Goal: Task Accomplishment & Management: Use online tool/utility

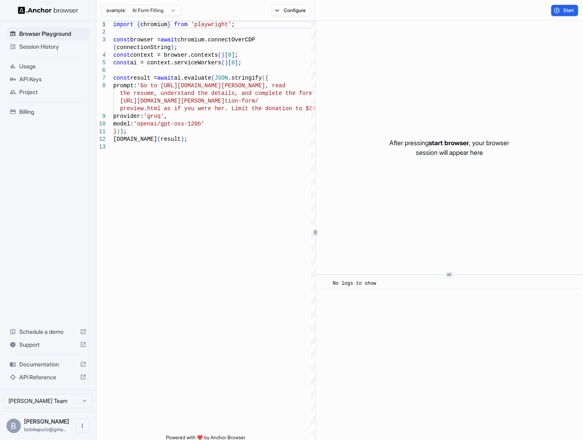
click at [162, 10] on html "Browser Playground Session History Usage API Keys Project Billing Schedule a de…" at bounding box center [291, 220] width 583 height 440
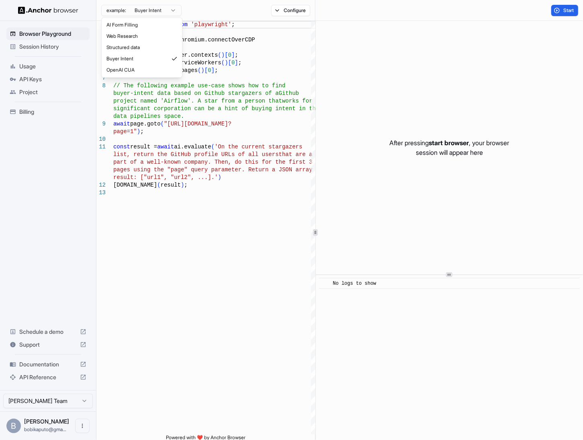
click at [162, 11] on html "Browser Playground Session History Usage API Keys Project Billing Schedule a de…" at bounding box center [291, 220] width 583 height 440
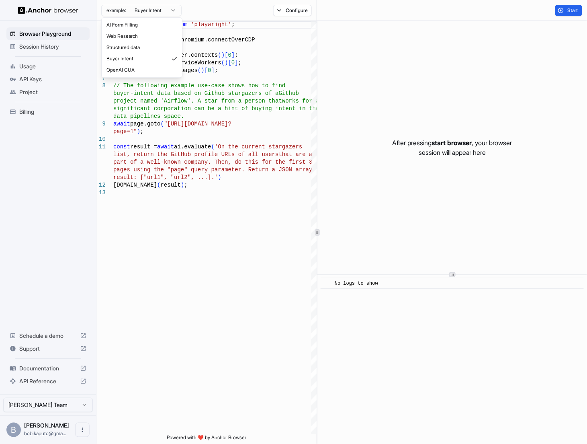
type textarea "**********"
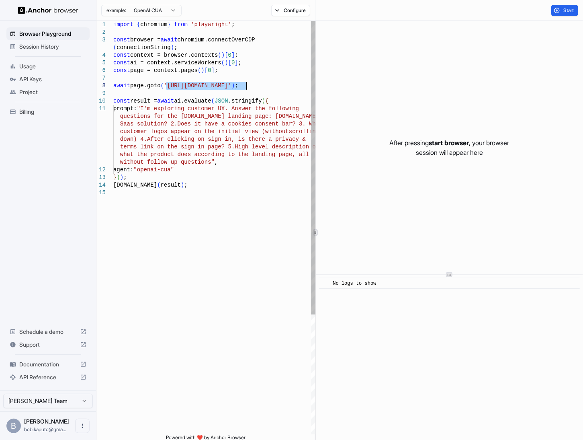
drag, startPoint x: 165, startPoint y: 85, endPoint x: 246, endPoint y: 88, distance: 81.2
click at [246, 88] on div "import { chromium } from 'playwright' ; const browser = await chromium.connectO…" at bounding box center [214, 311] width 203 height 581
click at [26, 78] on span "API Keys" at bounding box center [52, 79] width 67 height 8
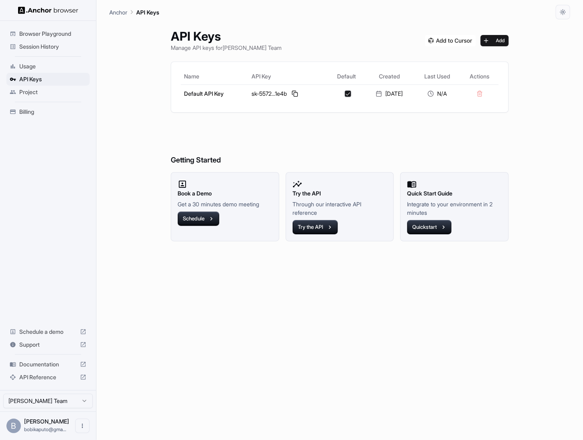
click at [21, 111] on span "Billing" at bounding box center [52, 112] width 67 height 8
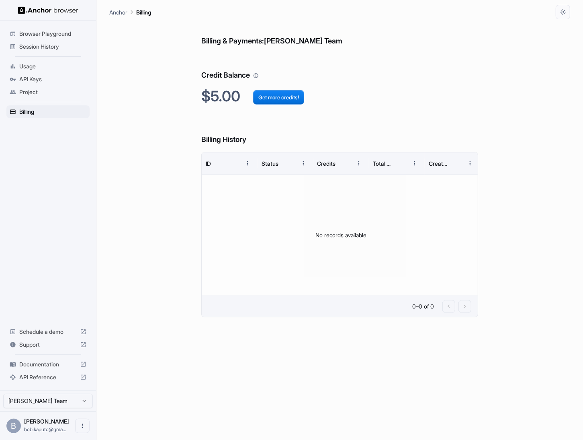
click at [24, 92] on span "Project" at bounding box center [52, 92] width 67 height 8
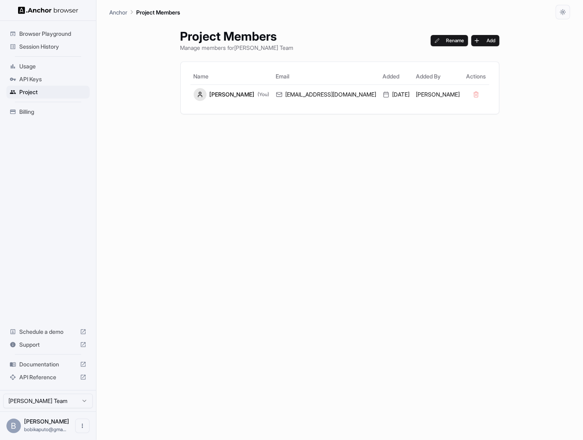
click at [34, 29] on div "Browser Playground" at bounding box center [47, 33] width 83 height 13
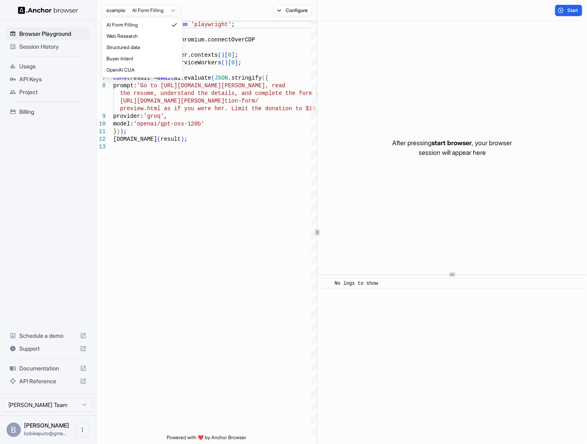
click at [156, 12] on html "Browser Playground Session History Usage API Keys Project Billing Schedule a de…" at bounding box center [293, 222] width 587 height 444
click at [168, 112] on html "Browser Playground Session History Usage API Keys Project Billing Schedule a de…" at bounding box center [293, 222] width 587 height 444
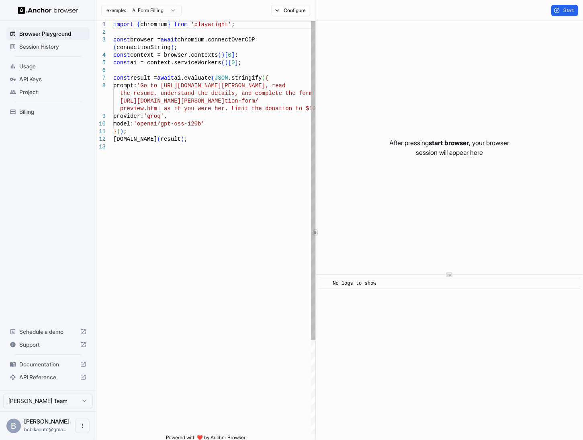
click at [191, 82] on div "import { chromium } from 'playwright' ; const browser = await chromium.connectO…" at bounding box center [214, 288] width 203 height 535
drag, startPoint x: 166, startPoint y: 84, endPoint x: 286, endPoint y: 88, distance: 119.4
click at [286, 88] on div "import { chromium } from 'playwright' ; const browser = await chromium.connectO…" at bounding box center [214, 288] width 203 height 535
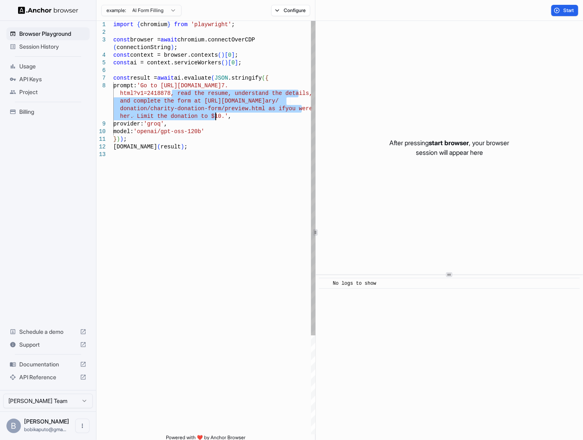
drag, startPoint x: 172, startPoint y: 92, endPoint x: 214, endPoint y: 114, distance: 46.9
click at [214, 114] on div "import { chromium } from 'playwright' ; const browser = await chromium.connectO…" at bounding box center [214, 292] width 203 height 543
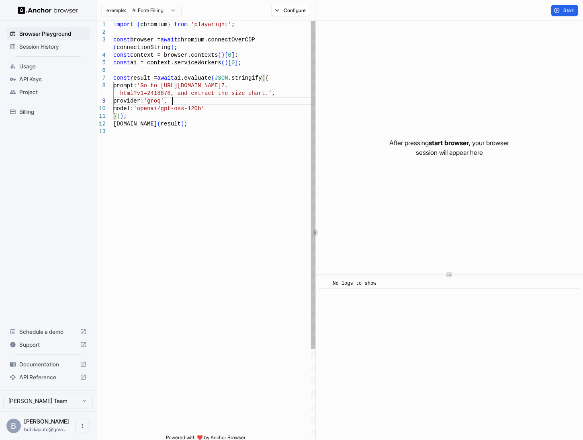
scroll to position [38, 0]
click at [558, 9] on button "Start" at bounding box center [564, 10] width 27 height 11
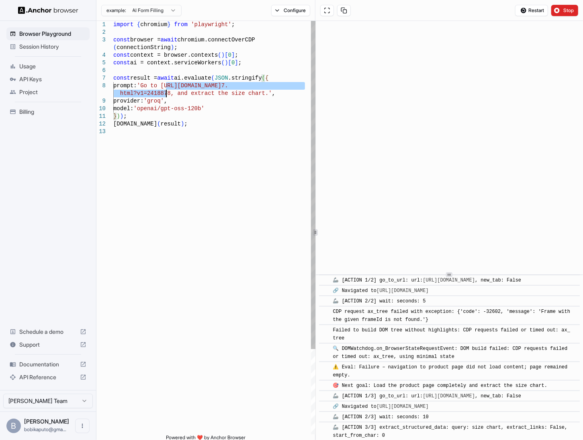
scroll to position [738, 0]
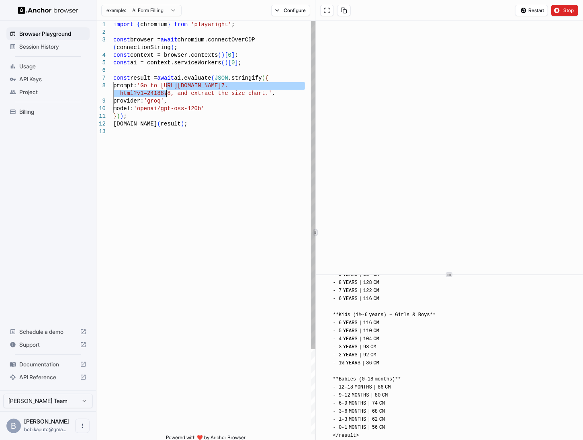
drag, startPoint x: 166, startPoint y: 85, endPoint x: 165, endPoint y: 91, distance: 5.8
click at [165, 91] on div "import { chromium } from 'playwright' ; const browser = await chromium.connectO…" at bounding box center [214, 281] width 203 height 520
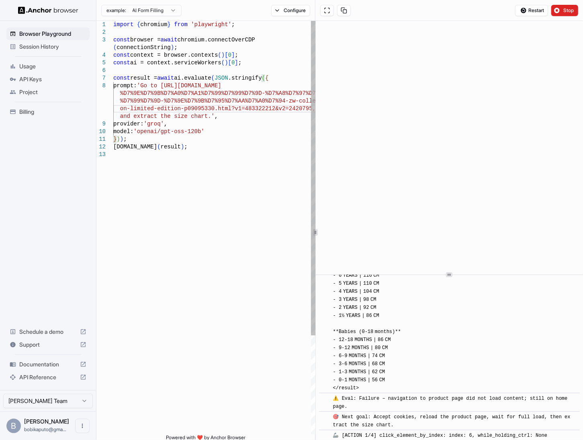
click at [219, 128] on div "import { chromium } from 'playwright' ; const browser = await chromium.connectO…" at bounding box center [214, 292] width 203 height 543
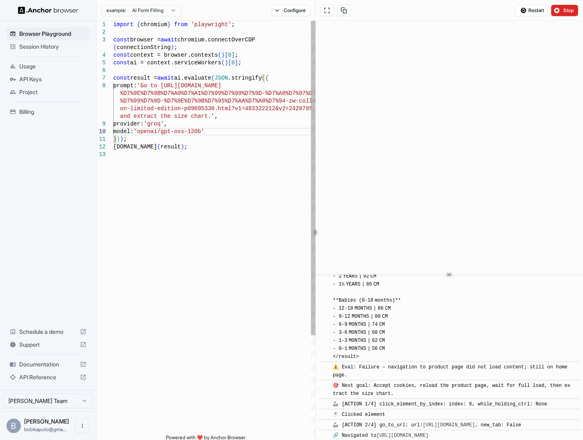
scroll to position [835, 0]
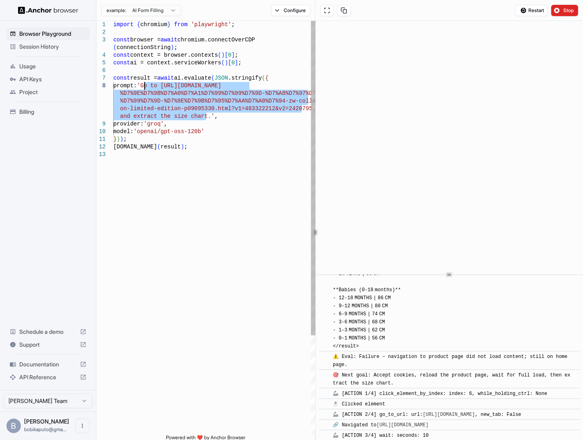
drag, startPoint x: 205, startPoint y: 115, endPoint x: 145, endPoint y: 84, distance: 67.7
click at [145, 84] on div "import { chromium } from 'playwright' ; const browser = await chromium.connectO…" at bounding box center [214, 292] width 203 height 543
click at [536, 11] on span "Restart" at bounding box center [536, 10] width 16 height 6
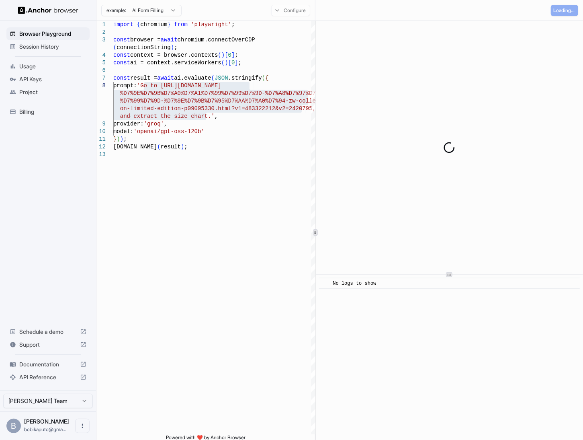
scroll to position [0, 0]
click at [154, 62] on div "import { chromium } from 'playwright' ; const browser = await chromium.connectO…" at bounding box center [214, 292] width 203 height 543
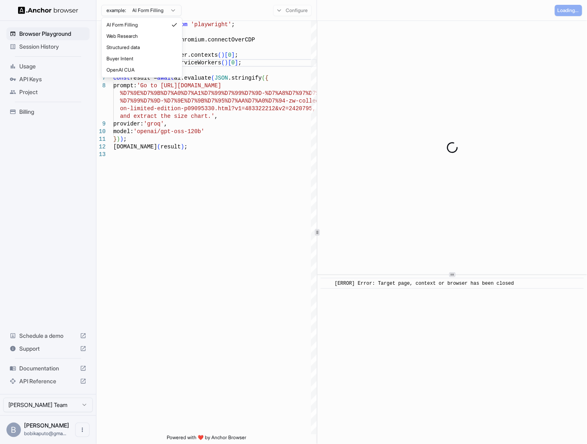
click at [146, 10] on html "Browser Playground Session History Usage API Keys Project Billing Schedule a de…" at bounding box center [293, 222] width 587 height 444
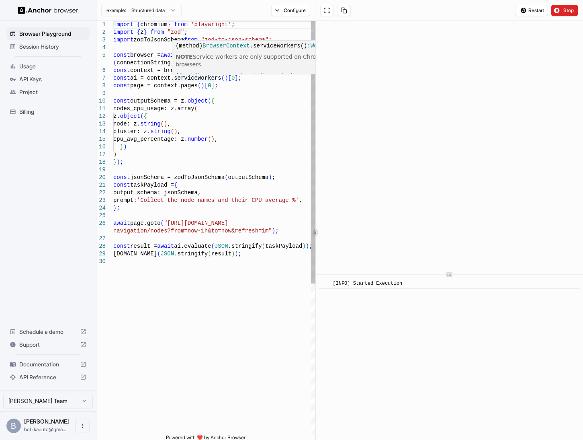
scroll to position [38, 0]
click at [184, 77] on div "import { chromium } from 'playwright' ; import { z } from "zod" ; import zodToJ…" at bounding box center [214, 346] width 203 height 650
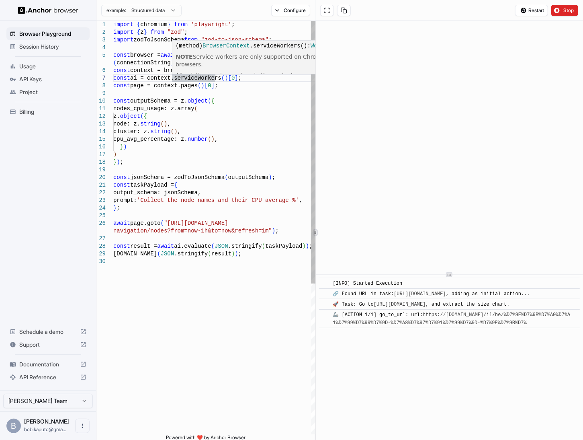
click at [178, 88] on div "import { chromium } from 'playwright' ; import { z } from "zod" ; import zodToJ…" at bounding box center [214, 346] width 203 height 650
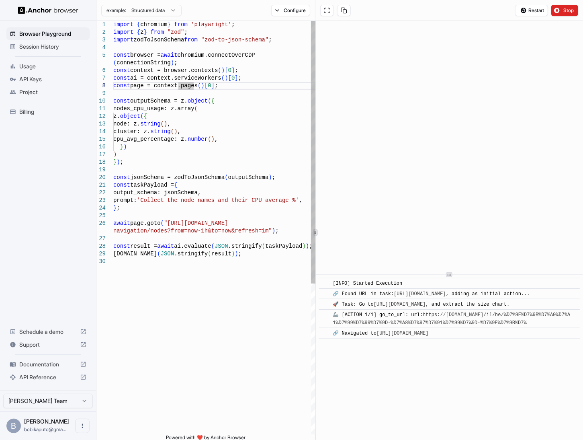
click at [178, 33] on div "import { chromium } from 'playwright' ; import { z } from "zod" ; import zodToJ…" at bounding box center [214, 346] width 203 height 650
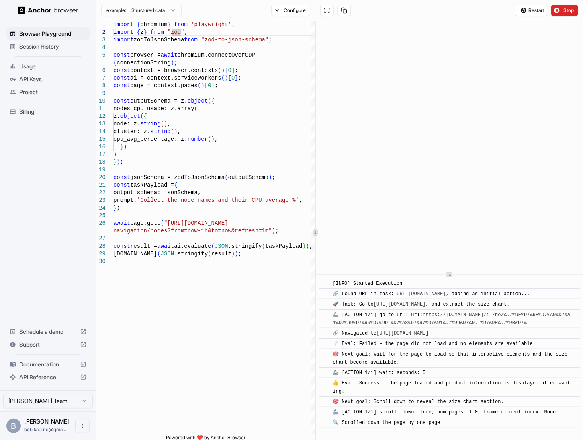
scroll to position [49, 0]
click at [141, 12] on html "Browser Playground Session History Usage API Keys Project Billing Schedule a de…" at bounding box center [291, 220] width 583 height 440
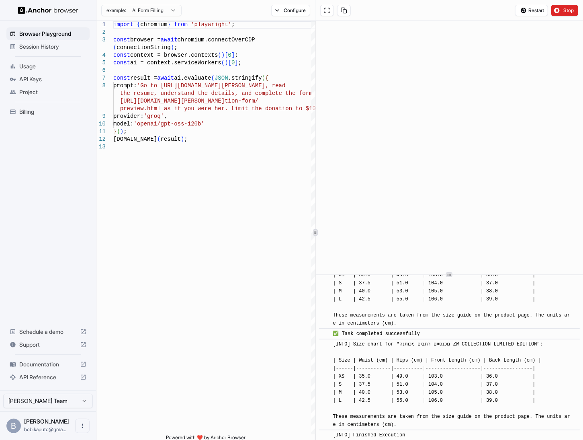
scroll to position [1208, 0]
click at [138, 5] on html "Browser Playground Session History Usage API Keys Project Billing Schedule a de…" at bounding box center [291, 220] width 583 height 440
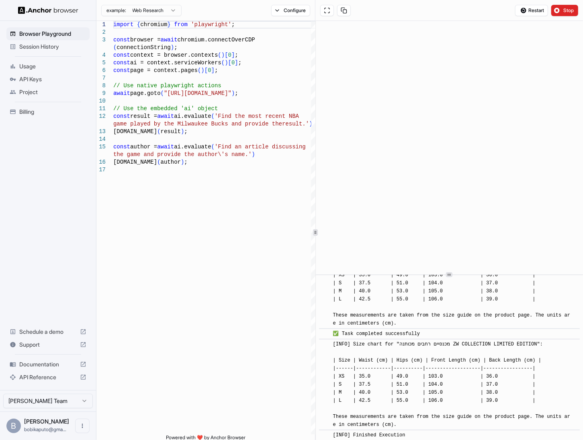
click at [143, 12] on html "Browser Playground Session History Usage API Keys Project Billing Schedule a de…" at bounding box center [291, 220] width 583 height 440
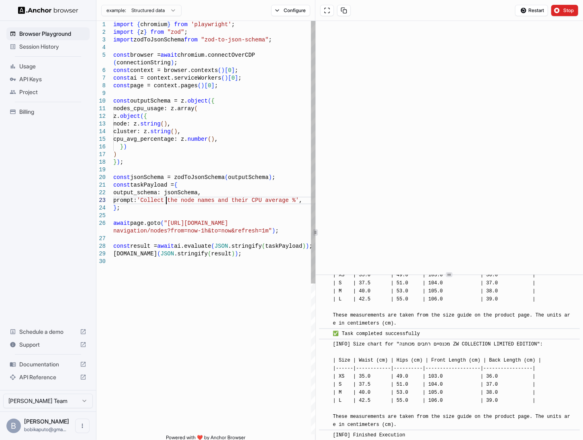
click at [166, 198] on div "import { chromium } from 'playwright' ; import { z } from "zod" ; import zodToJ…" at bounding box center [214, 346] width 203 height 650
click at [154, 199] on div "import { chromium } from 'playwright' ; import { z } from "zod" ; import zodToJ…" at bounding box center [214, 346] width 203 height 650
click at [152, 182] on div "import { chromium } from 'playwright' ; import { z } from "zod" ; import zodToJ…" at bounding box center [214, 346] width 203 height 650
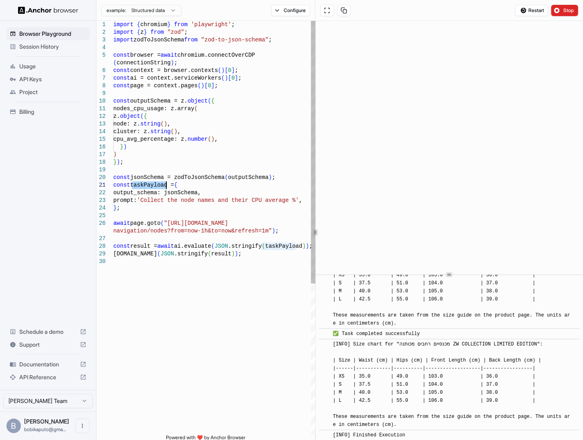
click at [152, 182] on div "import { chromium } from 'playwright' ; import { z } from "zod" ; import zodToJ…" at bounding box center [214, 346] width 203 height 650
click at [174, 93] on div "import { chromium } from 'playwright' ; import { z } from "zod" ; import zodToJ…" at bounding box center [214, 346] width 203 height 650
click at [169, 9] on html "Browser Playground Session History Usage API Keys Project Billing Schedule a de…" at bounding box center [291, 220] width 583 height 440
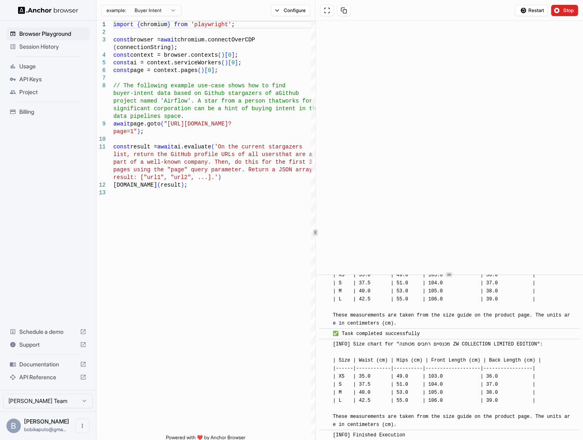
click at [148, 11] on html "Browser Playground Session History Usage API Keys Project Billing Schedule a de…" at bounding box center [291, 220] width 583 height 440
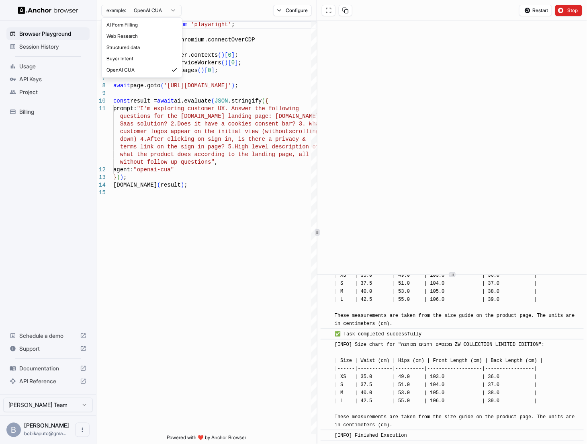
click at [141, 11] on html "Browser Playground Session History Usage API Keys Project Billing Schedule a de…" at bounding box center [293, 222] width 587 height 444
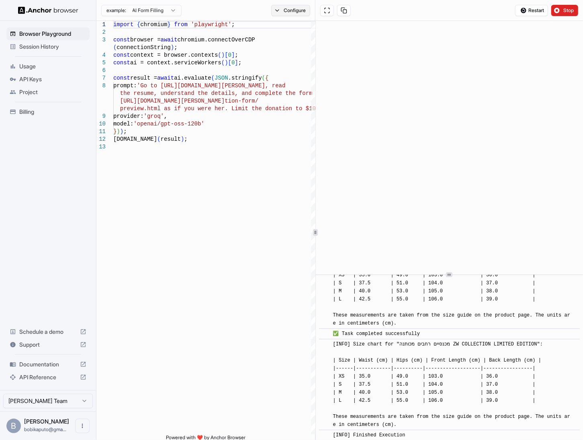
click at [280, 11] on button "Configure" at bounding box center [290, 10] width 39 height 11
click at [355, 78] on button "Select Profile..." at bounding box center [380, 80] width 80 height 11
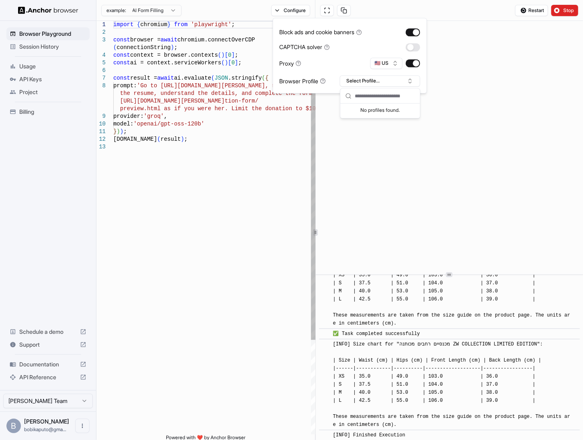
click at [229, 141] on div "import { chromium } from 'playwright' ; const browser = await chromium.connectO…" at bounding box center [214, 288] width 203 height 535
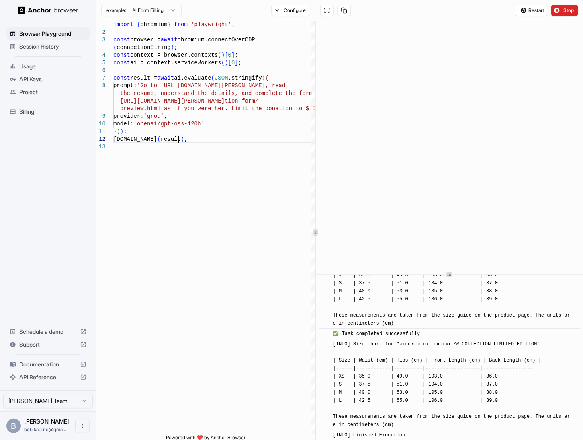
click at [133, 13] on html "Browser Playground Session History Usage API Keys Project Billing Schedule a de…" at bounding box center [291, 220] width 583 height 440
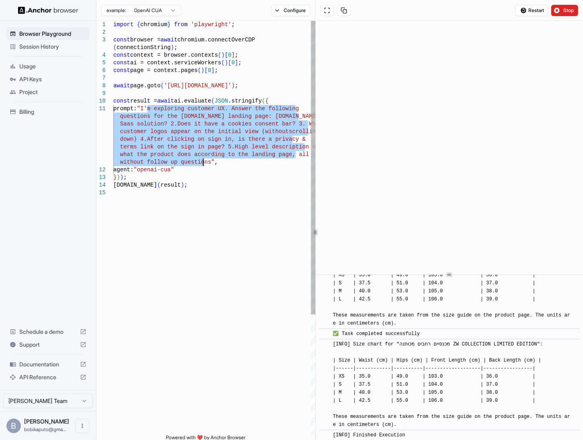
drag, startPoint x: 147, startPoint y: 110, endPoint x: 202, endPoint y: 162, distance: 75.6
click at [202, 162] on div "import { chromium } from 'playwright' ; const browser = await chromium.connectO…" at bounding box center [214, 311] width 203 height 581
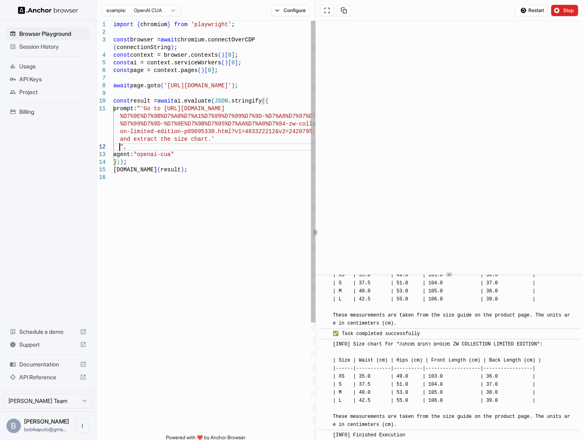
scroll to position [53, 0]
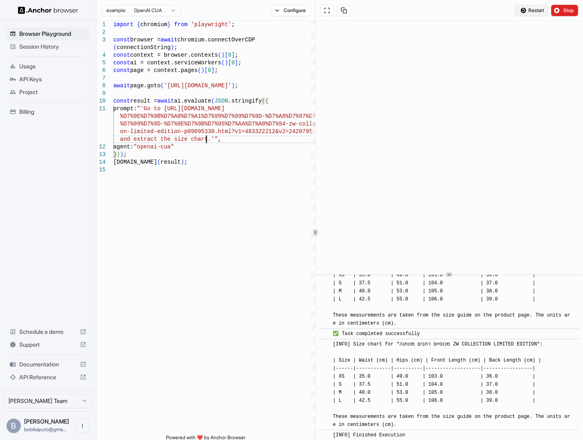
click at [542, 8] on span "Restart" at bounding box center [536, 10] width 16 height 6
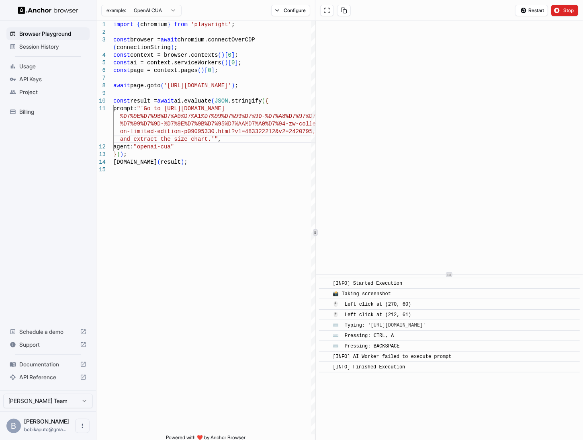
scroll to position [4, 0]
click at [206, 135] on div "import { chromium } from 'playwright' ; const browser = await chromium.connectO…" at bounding box center [214, 300] width 203 height 558
click at [150, 104] on div "import { chromium } from 'playwright' ; const browser = await chromium.connectO…" at bounding box center [214, 300] width 203 height 558
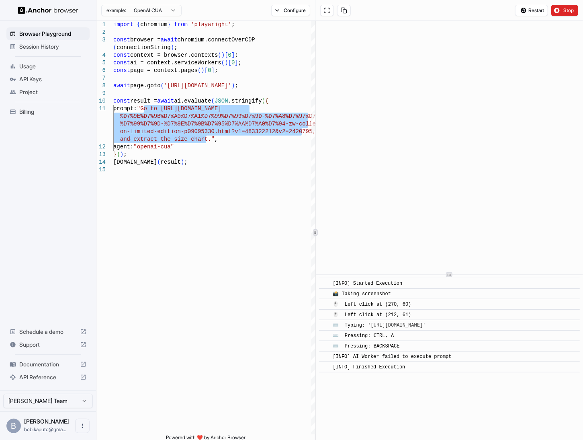
click at [137, 3] on div "example: OpenAI CUA" at bounding box center [141, 9] width 80 height 13
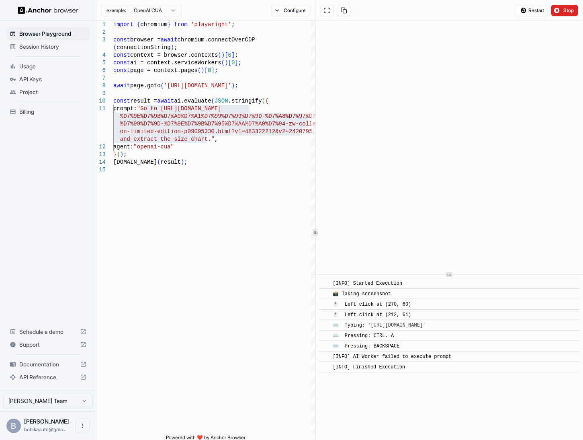
click at [137, 5] on html "Browser Playground Session History Usage API Keys Project Billing Schedule a de…" at bounding box center [291, 220] width 583 height 440
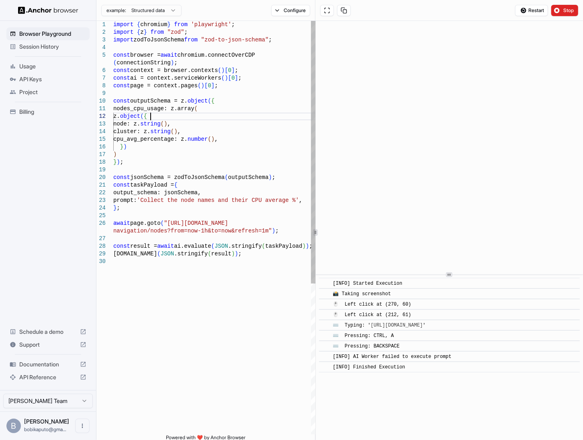
click at [152, 116] on div "import { chromium } from 'playwright' ; import { z } from "zod" ; import zodToJ…" at bounding box center [214, 346] width 203 height 650
drag, startPoint x: 141, startPoint y: 202, endPoint x: 282, endPoint y: 204, distance: 141.8
click at [282, 204] on div "import { chromium } from 'playwright' ; import { z } from "zod" ; import zodToJ…" at bounding box center [214, 346] width 203 height 650
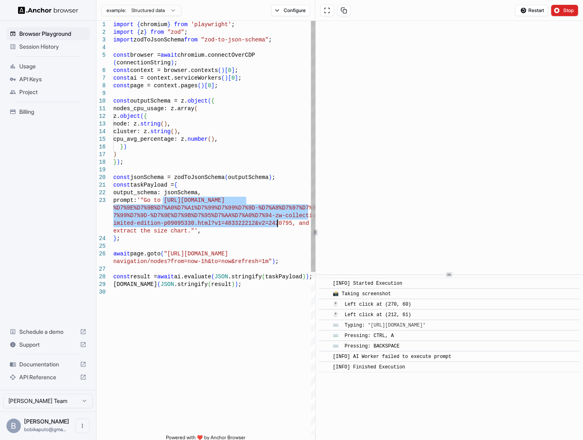
drag, startPoint x: 162, startPoint y: 201, endPoint x: 276, endPoint y: 225, distance: 116.1
click at [276, 225] on div "import { chromium } from 'playwright' ; import { z } from "zod" ; import zodToJ…" at bounding box center [214, 361] width 203 height 680
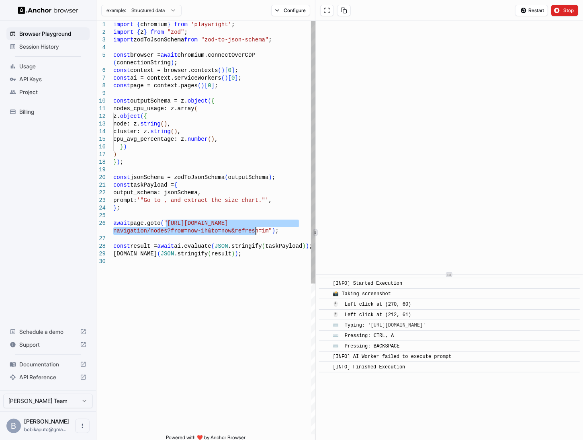
drag, startPoint x: 165, startPoint y: 222, endPoint x: 256, endPoint y: 231, distance: 91.2
click at [256, 231] on div "import { chromium } from 'playwright' ; import { z } from "zod" ; import zodToJ…" at bounding box center [214, 346] width 203 height 650
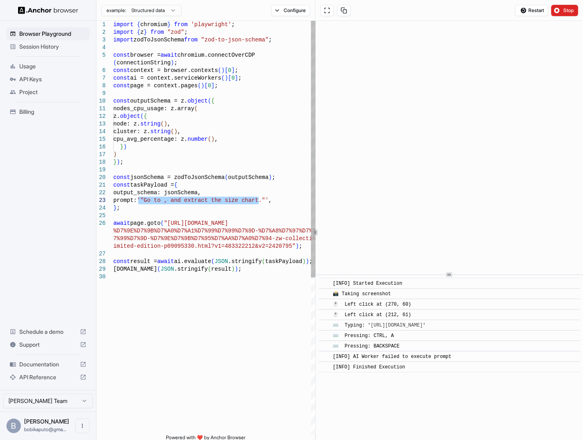
drag, startPoint x: 138, startPoint y: 201, endPoint x: 259, endPoint y: 201, distance: 120.9
click at [259, 201] on div "import { chromium } from 'playwright' ; import { z } from "zod" ; import zodToJ…" at bounding box center [214, 353] width 203 height 665
click at [141, 202] on div "import { chromium } from 'playwright' ; import { z } from "zod" ; import zodToJ…" at bounding box center [214, 353] width 203 height 665
click at [537, 9] on span "Restart" at bounding box center [536, 10] width 16 height 6
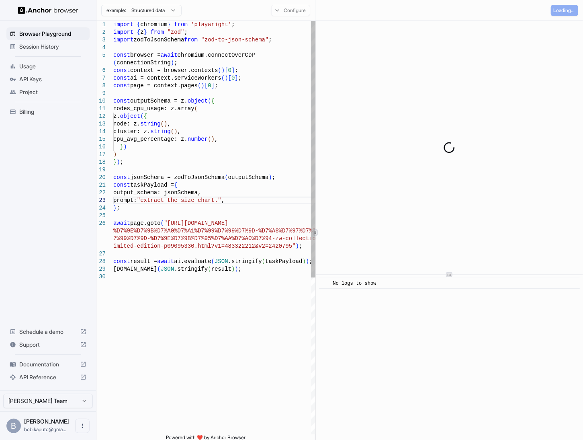
click at [151, 143] on div "import { chromium } from 'playwright' ; import { z } from "zod" ; import zodToJ…" at bounding box center [214, 353] width 203 height 665
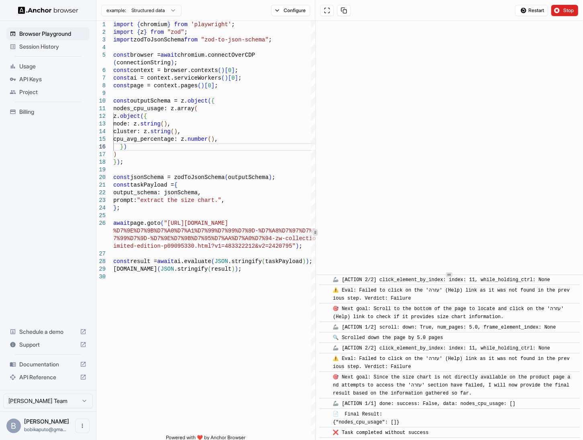
scroll to position [2963, 0]
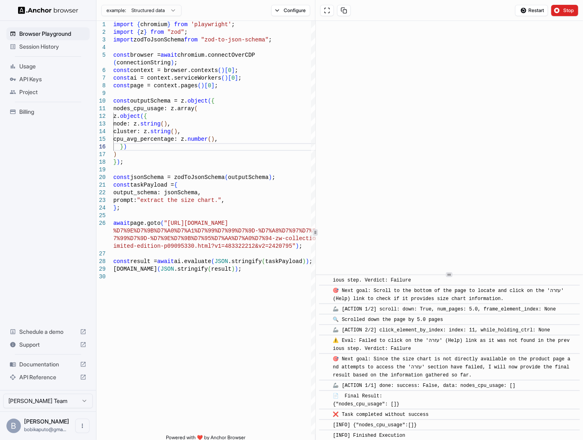
click at [147, 12] on html "Browser Playground Session History Usage API Keys Project Billing Schedule a de…" at bounding box center [291, 220] width 583 height 440
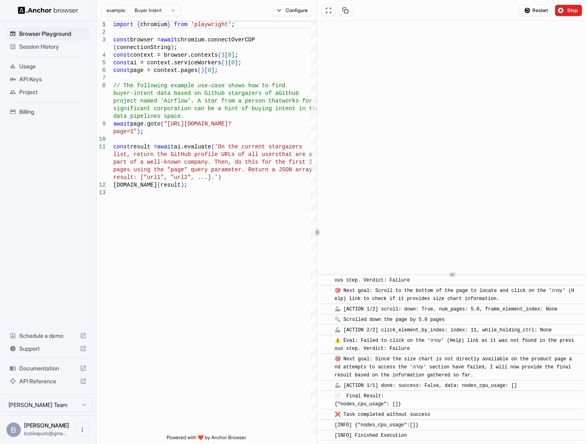
click at [140, 6] on html "Browser Playground Session History Usage API Keys Project Billing Schedule a de…" at bounding box center [293, 222] width 587 height 444
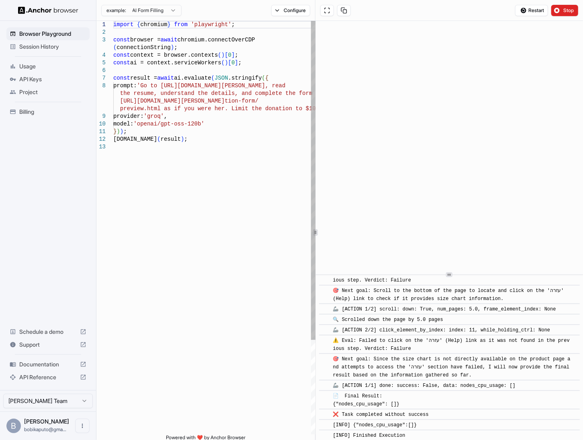
scroll to position [53, 0]
drag, startPoint x: 202, startPoint y: 126, endPoint x: 179, endPoint y: 123, distance: 23.5
click at [179, 123] on div "import { chromium } from 'playwright' ; const browser = await chromium.connectO…" at bounding box center [214, 288] width 203 height 535
drag, startPoint x: 176, startPoint y: 123, endPoint x: 145, endPoint y: 126, distance: 31.0
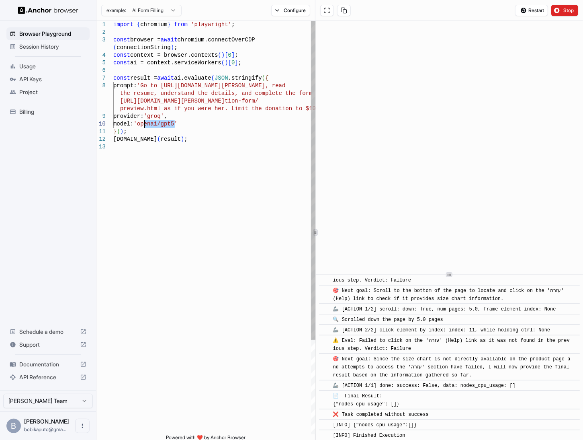
click at [145, 126] on div "import { chromium } from 'playwright' ; const browser = await chromium.connectO…" at bounding box center [214, 288] width 203 height 535
click at [148, 126] on div "import { chromium } from 'playwright' ; const browser = await chromium.connectO…" at bounding box center [214, 288] width 203 height 535
drag, startPoint x: 186, startPoint y: 123, endPoint x: 82, endPoint y: 115, distance: 104.0
click at [113, 115] on div "import { chromium } from 'playwright' ; const browser = await chromium.connectO…" at bounding box center [214, 288] width 203 height 535
type textarea "**********"
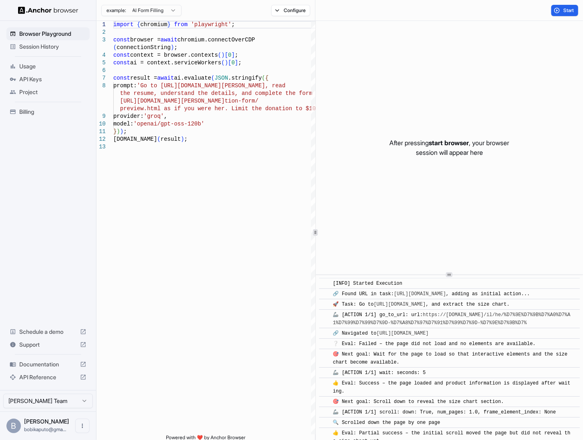
scroll to position [1208, 0]
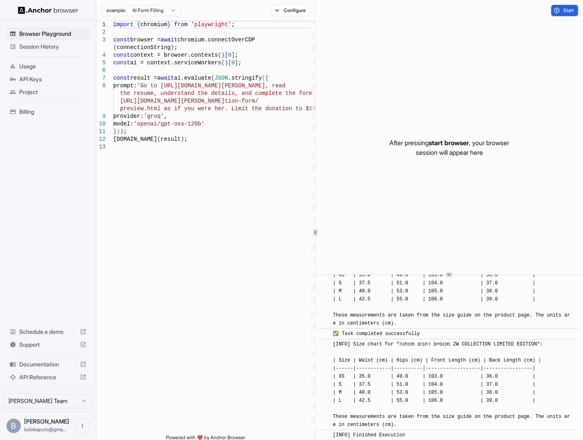
click at [33, 78] on span "API Keys" at bounding box center [52, 79] width 67 height 8
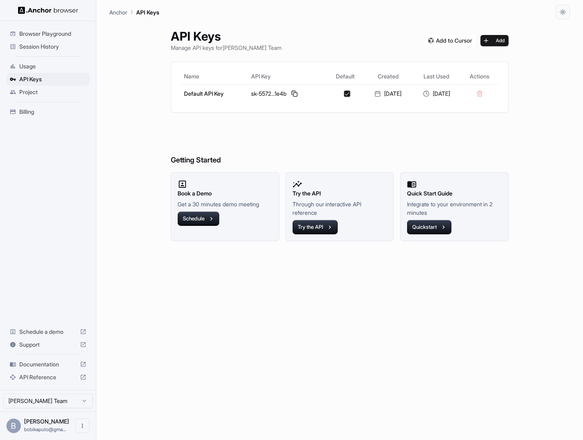
click at [29, 67] on span "Usage" at bounding box center [52, 66] width 67 height 8
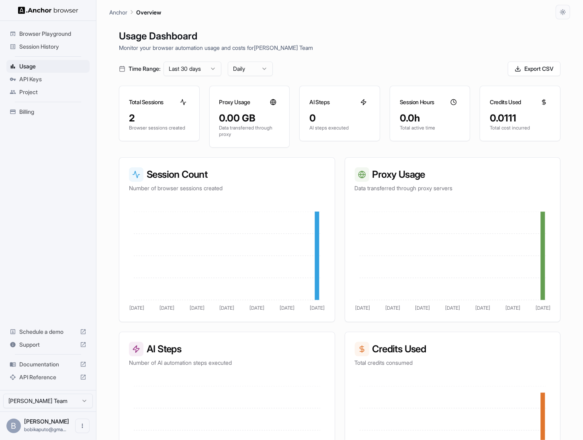
click at [30, 94] on span "Project" at bounding box center [52, 92] width 67 height 8
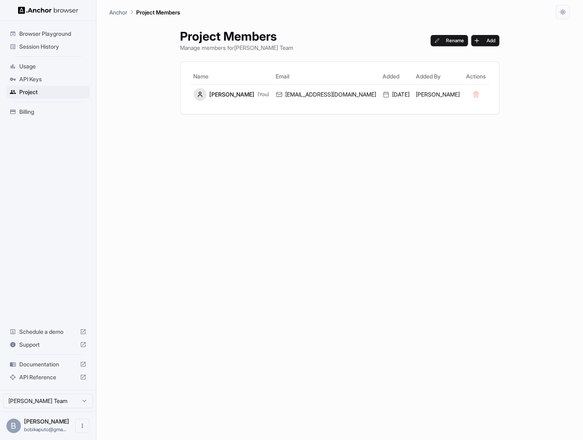
click at [29, 84] on div "API Keys" at bounding box center [47, 79] width 83 height 13
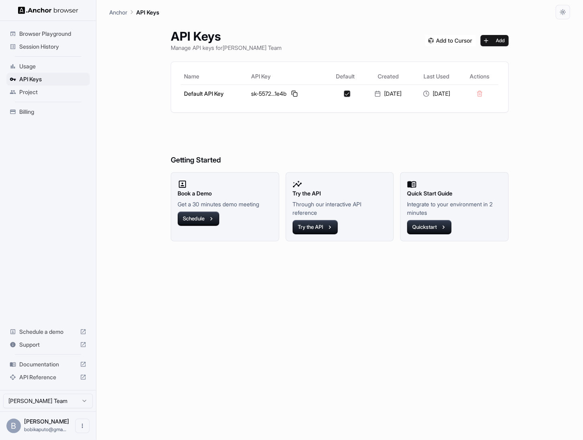
click at [24, 69] on span "Usage" at bounding box center [52, 66] width 67 height 8
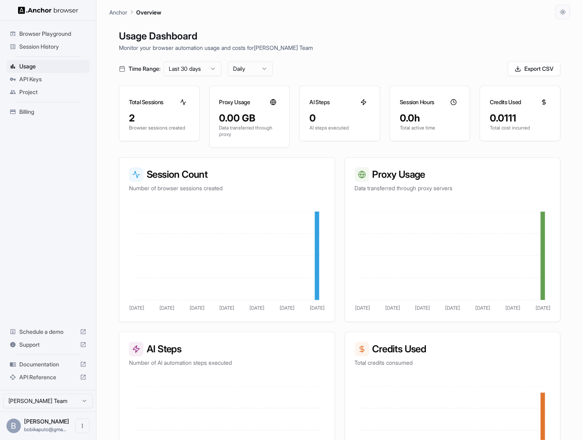
click at [25, 110] on span "Billing" at bounding box center [52, 112] width 67 height 8
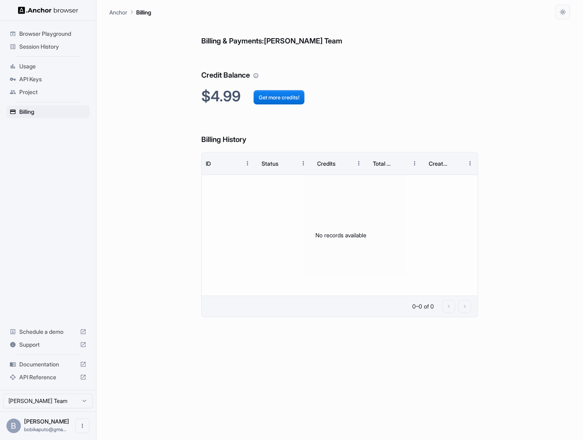
scroll to position [4, 0]
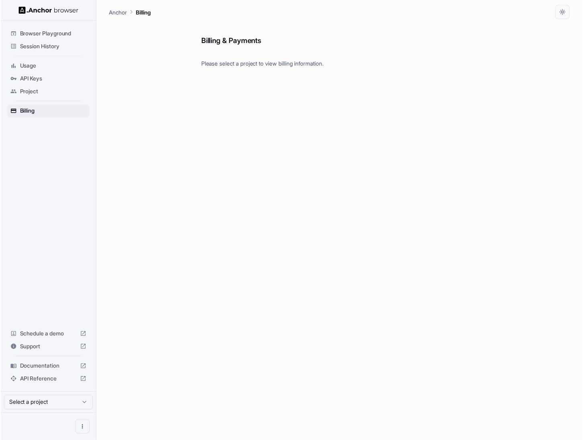
scroll to position [4, 0]
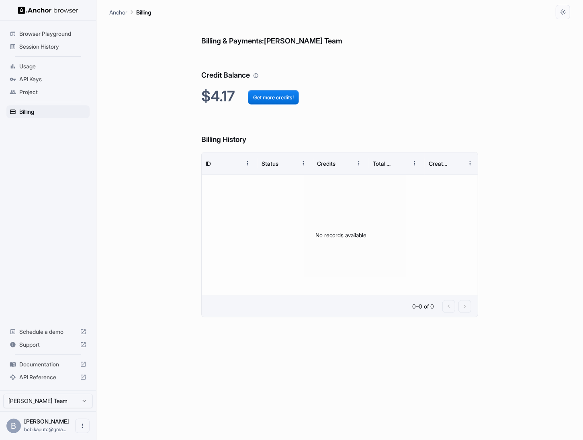
click at [30, 80] on span "API Keys" at bounding box center [52, 79] width 67 height 8
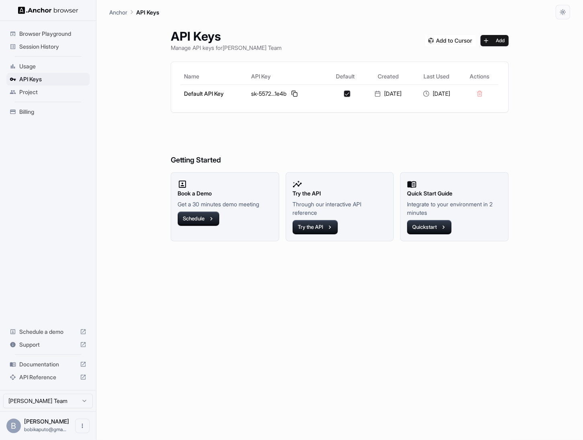
click at [30, 91] on span "Project" at bounding box center [52, 92] width 67 height 8
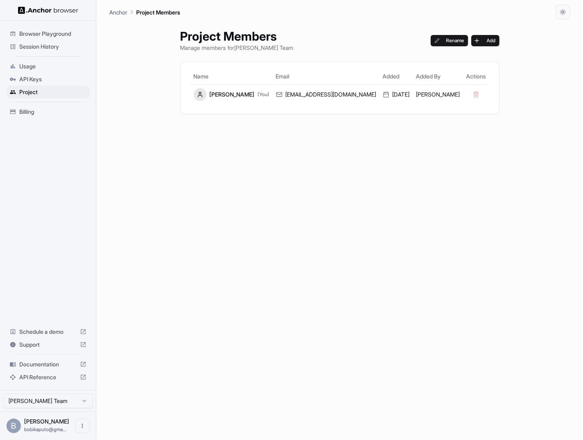
click at [29, 73] on div "API Keys" at bounding box center [47, 79] width 83 height 13
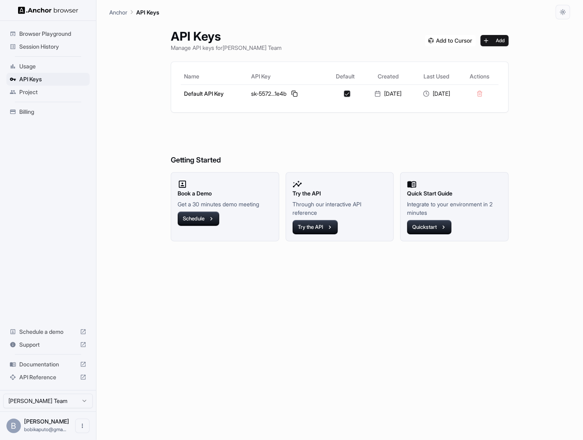
click at [31, 53] on ul "Browser Playground Session History Usage API Keys Project Billing" at bounding box center [48, 72] width 90 height 97
click at [31, 45] on span "Session History" at bounding box center [52, 47] width 67 height 8
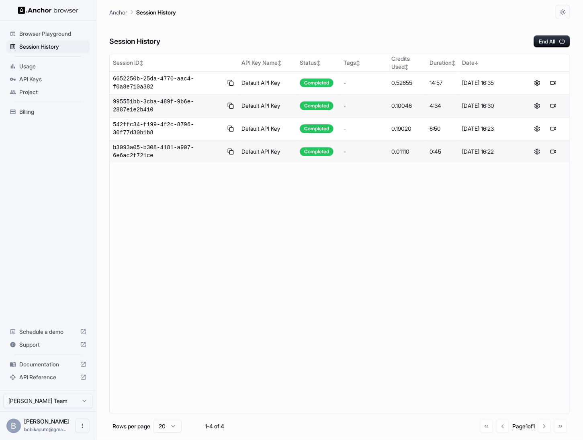
click at [31, 35] on span "Browser Playground" at bounding box center [52, 34] width 67 height 8
